Goal: Task Accomplishment & Management: Manage account settings

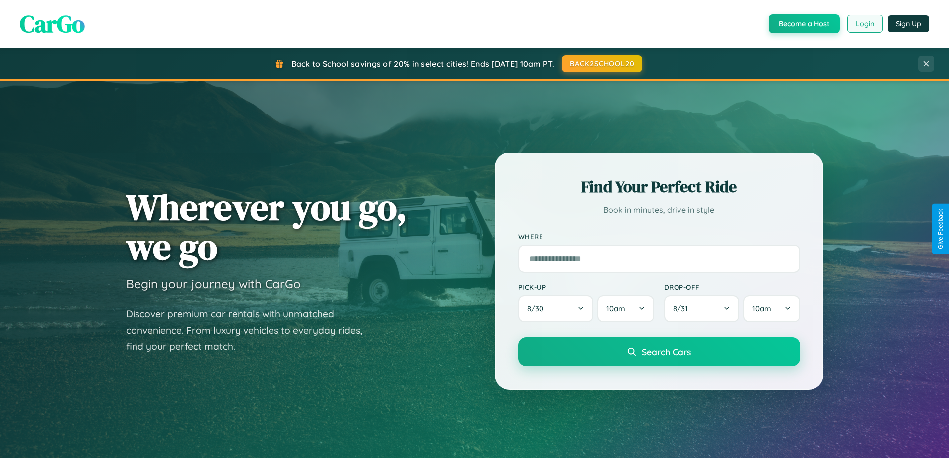
click at [864, 24] on button "Login" at bounding box center [864, 24] width 35 height 18
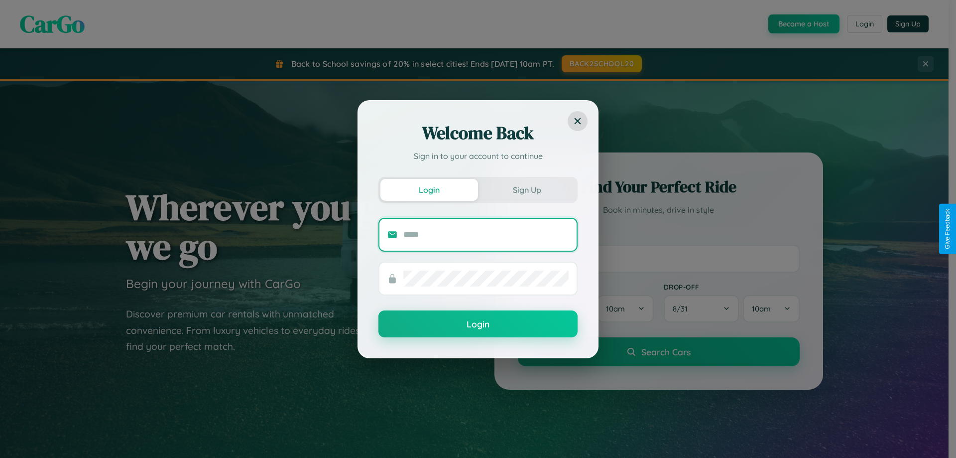
click at [486, 234] on input "text" at bounding box center [485, 235] width 165 height 16
type input "**********"
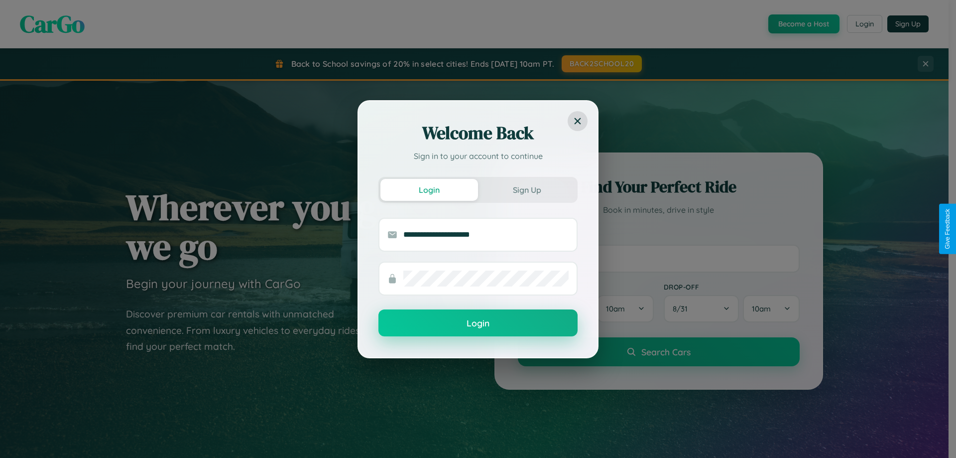
click at [478, 323] on button "Login" at bounding box center [478, 322] width 199 height 27
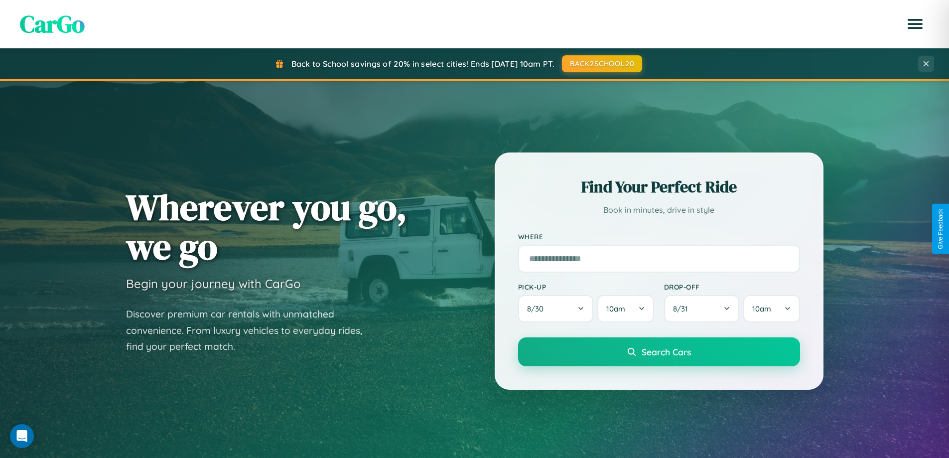
scroll to position [685, 0]
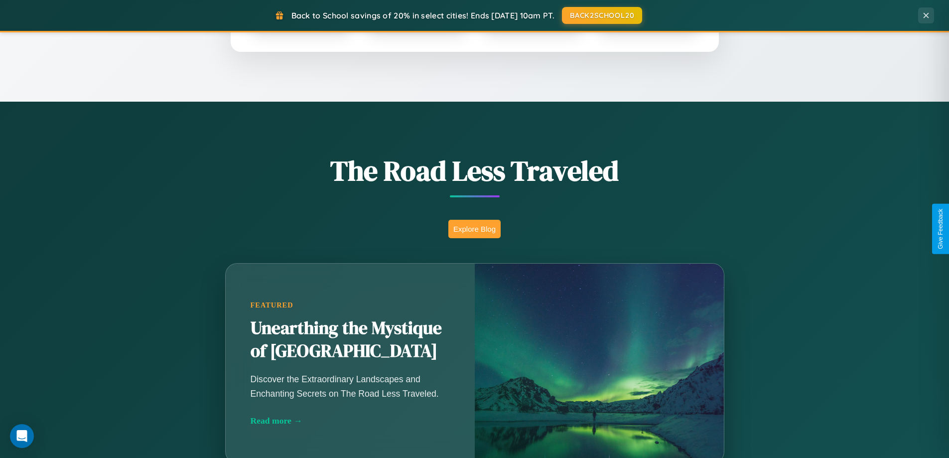
click at [474, 229] on button "Explore Blog" at bounding box center [474, 229] width 52 height 18
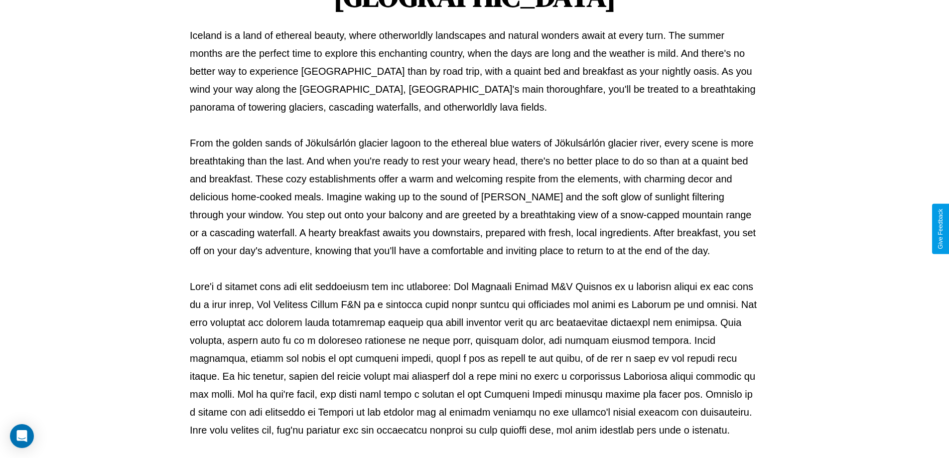
scroll to position [322, 0]
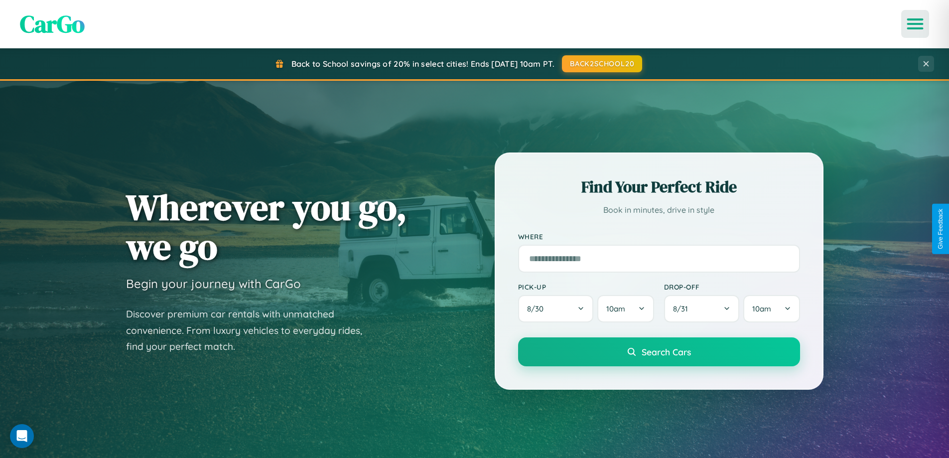
click at [915, 24] on icon "Open menu" at bounding box center [915, 23] width 14 height 9
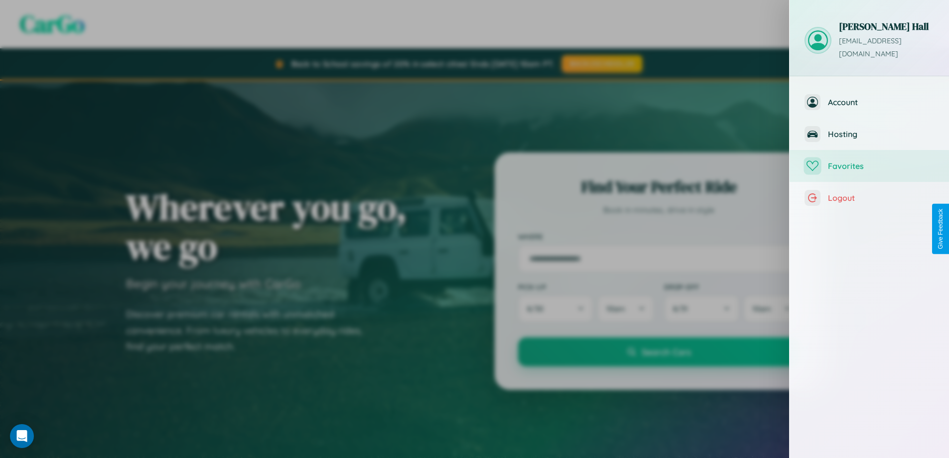
click at [869, 161] on span "Favorites" at bounding box center [881, 166] width 106 height 10
